Goal: Use online tool/utility: Utilize a website feature to perform a specific function

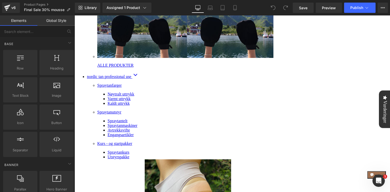
scroll to position [440, 0]
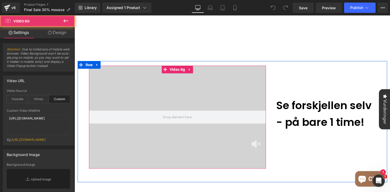
click at [199, 66] on div at bounding box center [177, 117] width 177 height 103
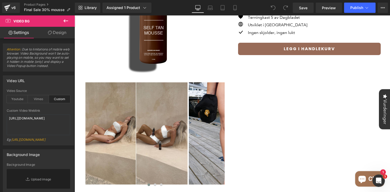
scroll to position [0, 0]
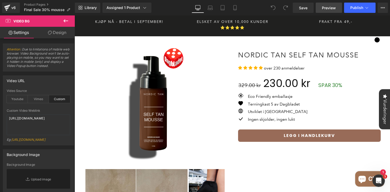
click at [329, 9] on span "Preview" at bounding box center [329, 7] width 14 height 5
